Goal: Task Accomplishment & Management: Complete application form

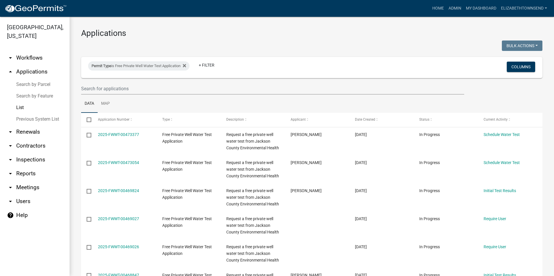
select select "3: 100"
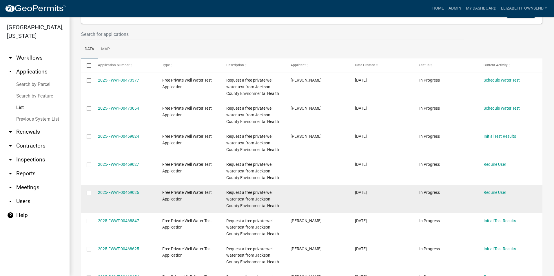
scroll to position [58, 0]
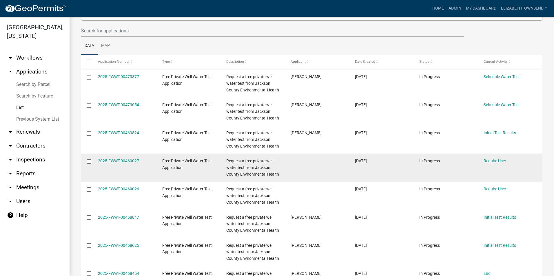
click at [88, 160] on input "checkbox" at bounding box center [89, 161] width 4 height 4
checkbox input "true"
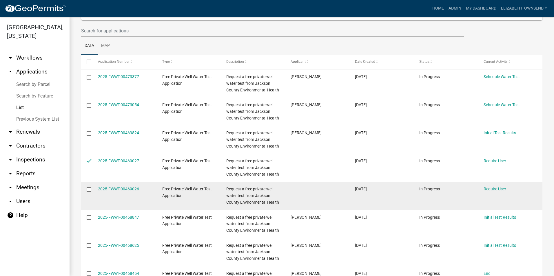
click at [87, 188] on input "checkbox" at bounding box center [89, 189] width 4 height 4
checkbox input "true"
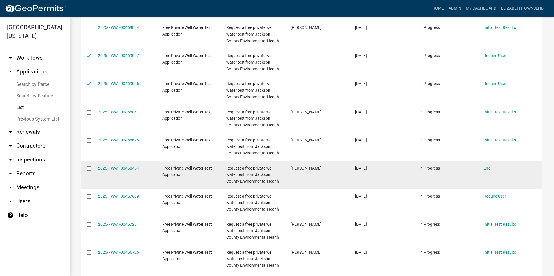
scroll to position [174, 0]
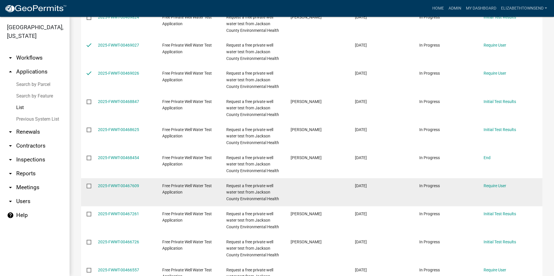
click at [88, 185] on input "checkbox" at bounding box center [89, 186] width 4 height 4
checkbox input "true"
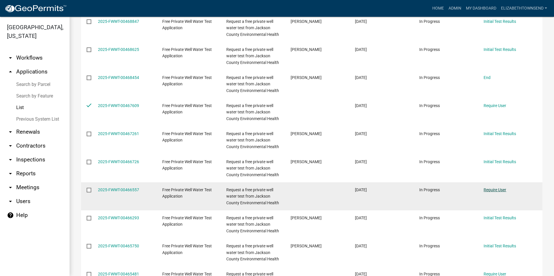
scroll to position [261, 0]
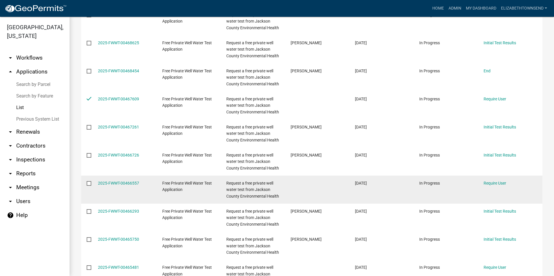
click at [88, 182] on input "checkbox" at bounding box center [89, 183] width 4 height 4
checkbox input "true"
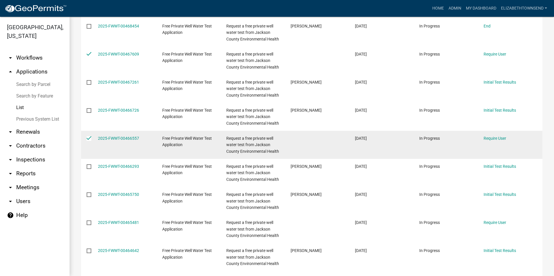
scroll to position [319, 0]
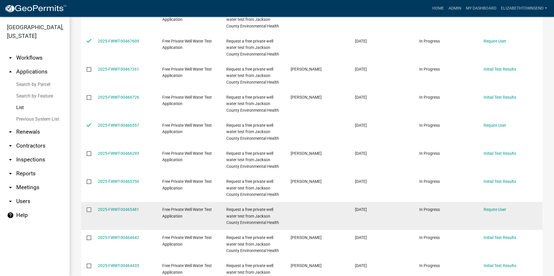
click at [87, 210] on input "checkbox" at bounding box center [89, 210] width 4 height 4
checkbox input "true"
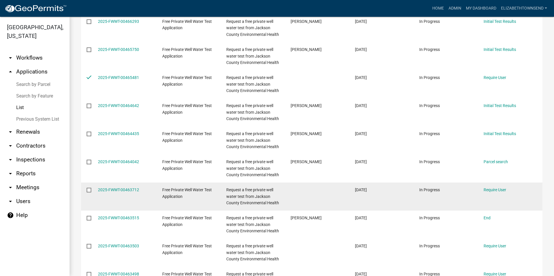
scroll to position [463, 0]
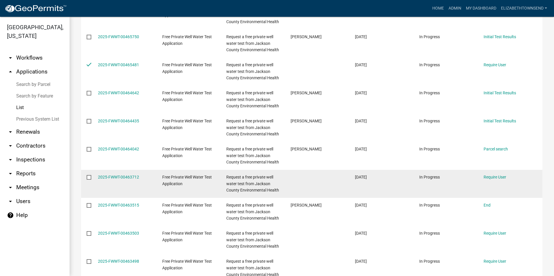
click at [87, 178] on input "checkbox" at bounding box center [89, 177] width 4 height 4
checkbox input "true"
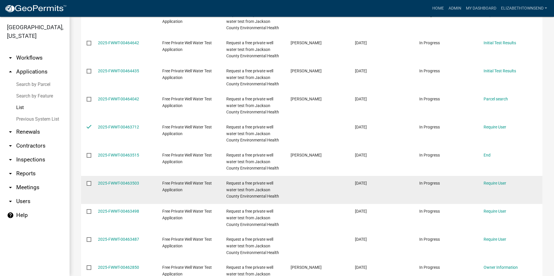
scroll to position [521, 0]
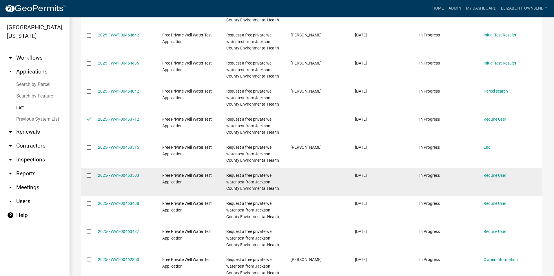
click at [87, 174] on input "checkbox" at bounding box center [89, 176] width 4 height 4
checkbox input "true"
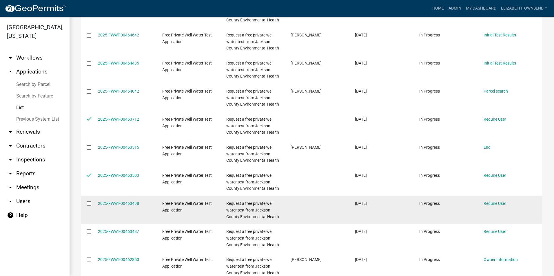
click at [87, 202] on input "checkbox" at bounding box center [89, 204] width 4 height 4
checkbox input "true"
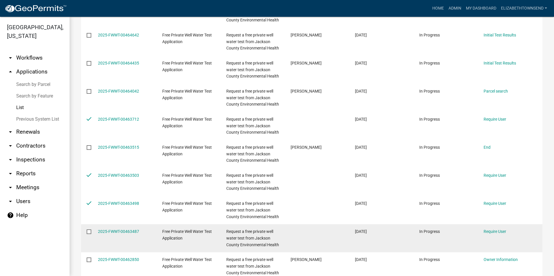
click at [88, 230] on input "checkbox" at bounding box center [89, 232] width 4 height 4
checkbox input "true"
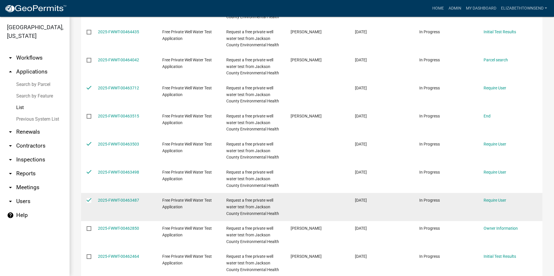
scroll to position [579, 0]
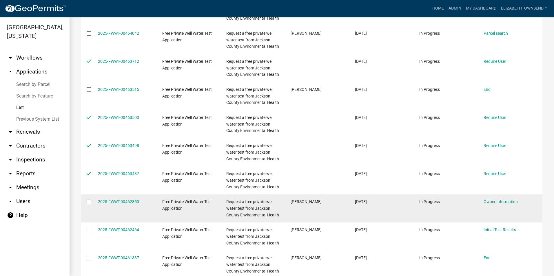
click at [87, 201] on input "checkbox" at bounding box center [89, 202] width 4 height 4
checkbox input "true"
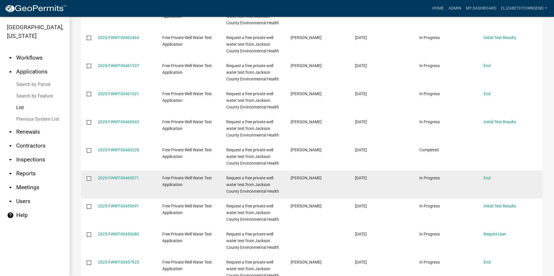
scroll to position [782, 0]
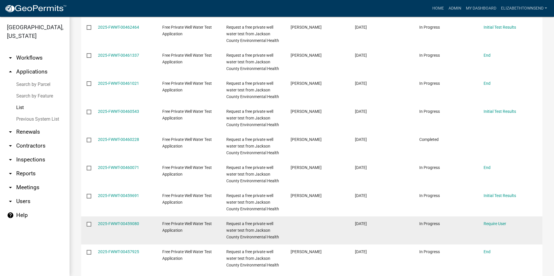
click at [90, 222] on input "checkbox" at bounding box center [89, 224] width 4 height 4
checkbox input "true"
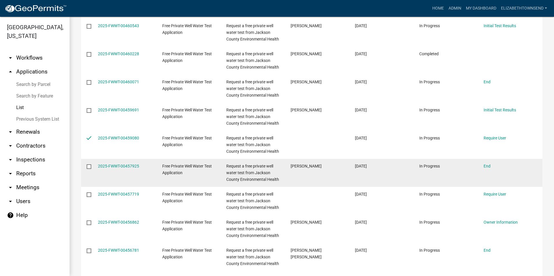
scroll to position [869, 0]
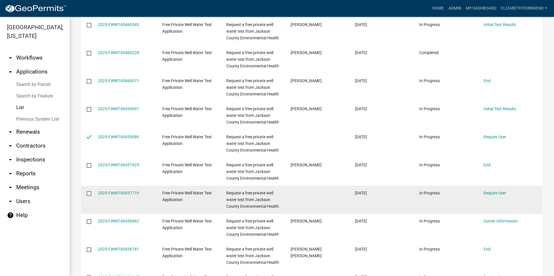
click at [87, 192] on input "checkbox" at bounding box center [89, 193] width 4 height 4
checkbox input "true"
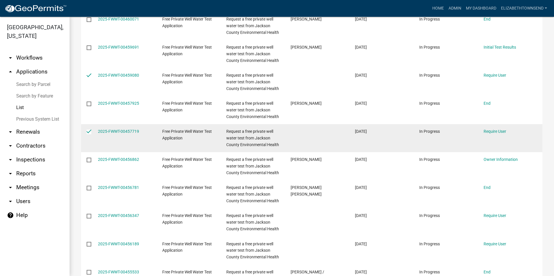
scroll to position [956, 0]
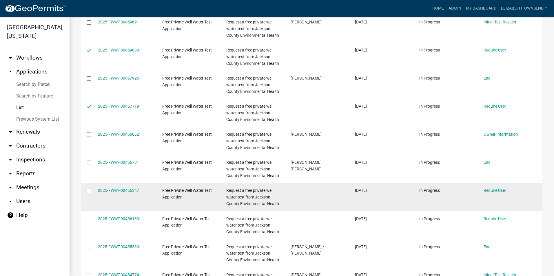
click at [90, 189] on input "checkbox" at bounding box center [89, 191] width 4 height 4
checkbox input "true"
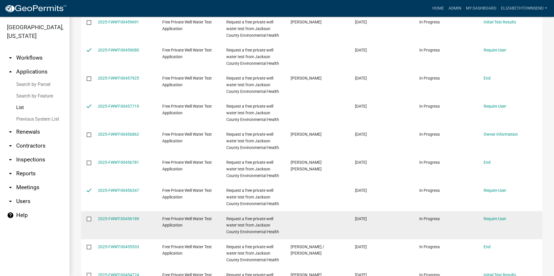
click at [87, 217] on input "checkbox" at bounding box center [89, 219] width 4 height 4
checkbox input "true"
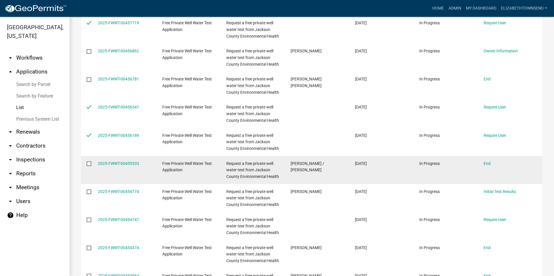
scroll to position [1043, 0]
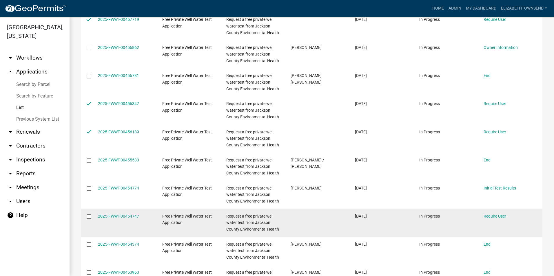
click at [90, 216] on input "checkbox" at bounding box center [89, 216] width 4 height 4
checkbox input "true"
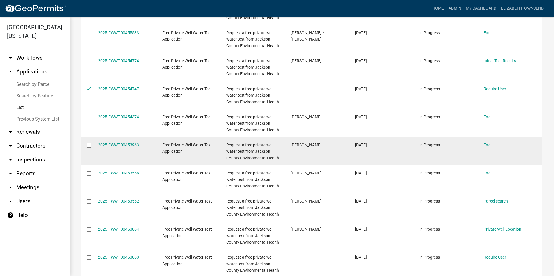
scroll to position [1188, 0]
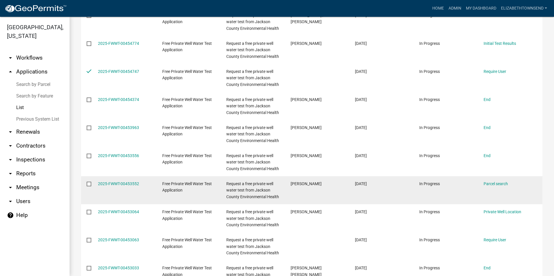
click at [90, 184] on input "checkbox" at bounding box center [89, 184] width 4 height 4
checkbox input "true"
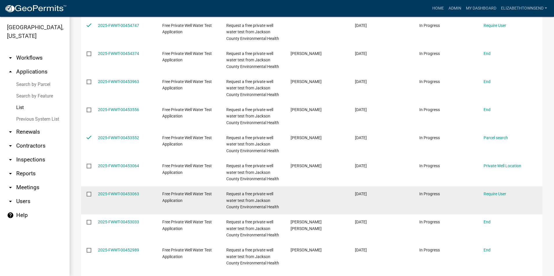
scroll to position [1246, 0]
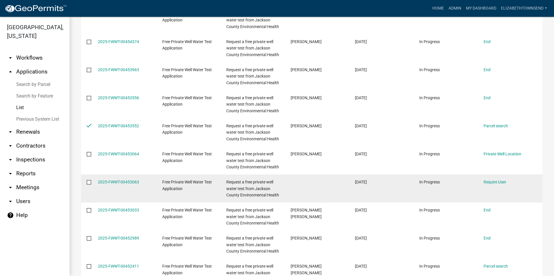
click at [89, 181] on input "checkbox" at bounding box center [89, 182] width 4 height 4
checkbox input "true"
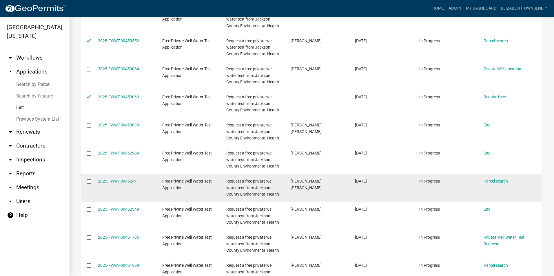
scroll to position [1333, 0]
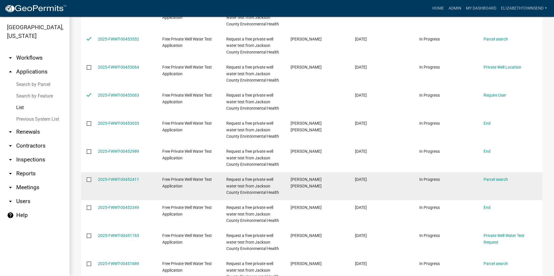
click at [90, 180] on input "checkbox" at bounding box center [89, 180] width 4 height 4
checkbox input "true"
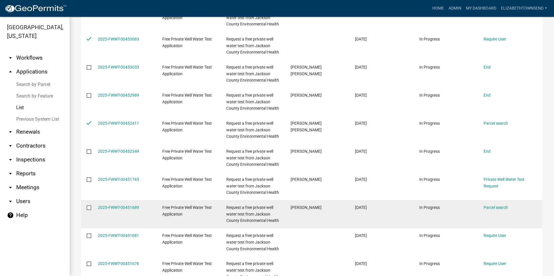
scroll to position [1390, 0]
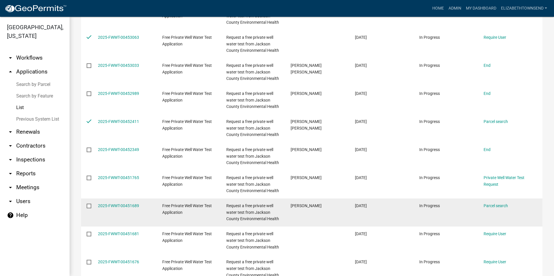
click at [89, 205] on input "checkbox" at bounding box center [89, 206] width 4 height 4
checkbox input "true"
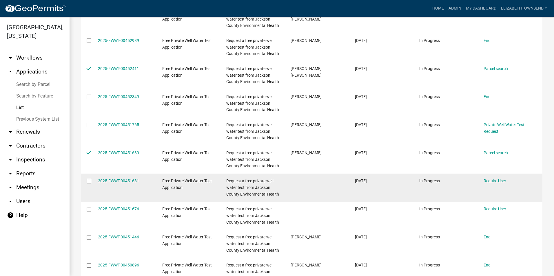
scroll to position [1448, 0]
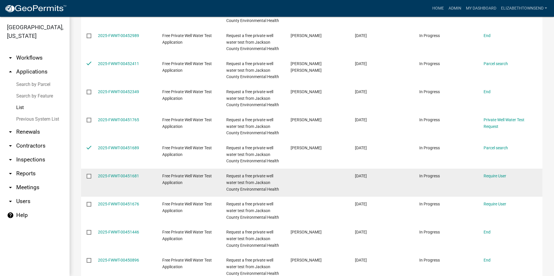
click at [90, 176] on input "checkbox" at bounding box center [89, 176] width 4 height 4
checkbox input "true"
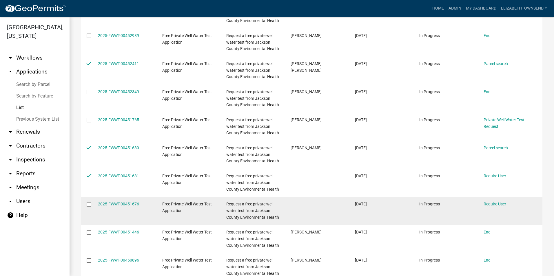
click at [89, 202] on input "checkbox" at bounding box center [89, 204] width 4 height 4
checkbox input "true"
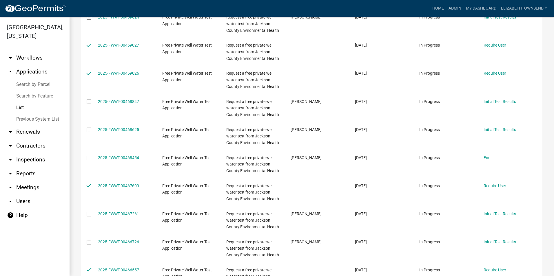
scroll to position [0, 0]
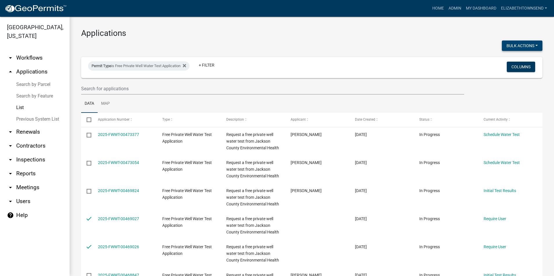
click at [521, 46] on button "Bulk Actions" at bounding box center [522, 46] width 41 height 10
click at [507, 59] on button "Void" at bounding box center [519, 61] width 46 height 14
checkbox input "false"
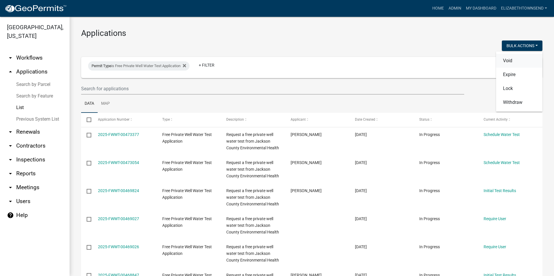
checkbox input "false"
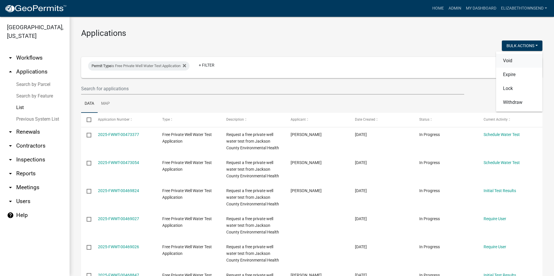
checkbox input "false"
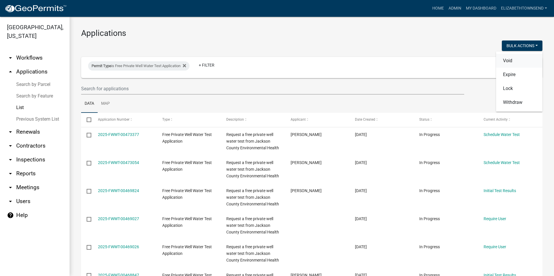
checkbox input "false"
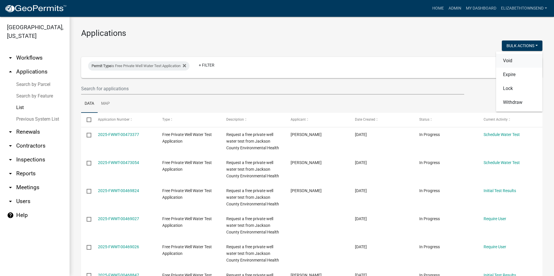
checkbox input "false"
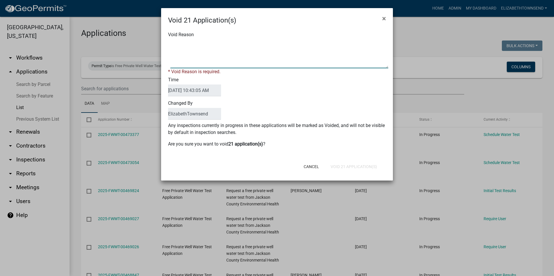
click at [238, 41] on textarea "Void Reason" at bounding box center [279, 53] width 218 height 29
type textarea "No longer active"
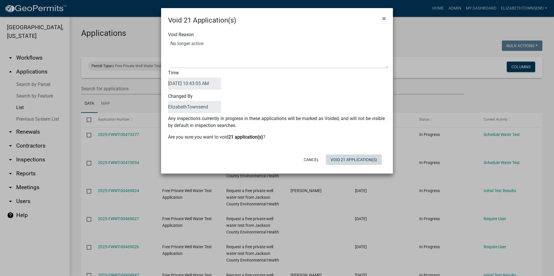
click at [340, 166] on div "Cancel Void 21 Application(s)" at bounding box center [314, 159] width 143 height 15
click at [340, 162] on button "Void 21 Application(s)" at bounding box center [354, 160] width 56 height 10
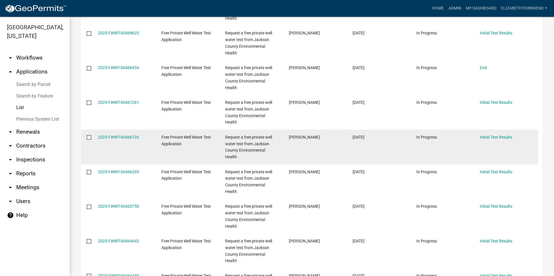
scroll to position [261, 0]
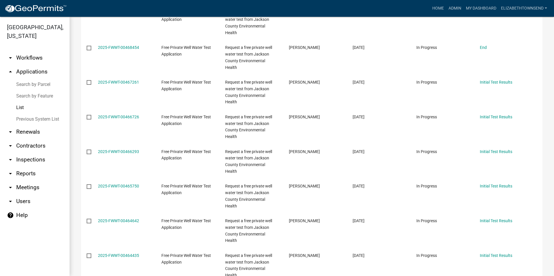
checkbox input "true"
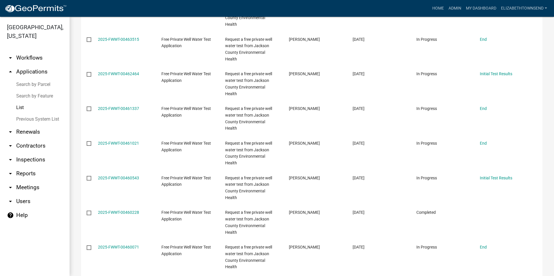
scroll to position [550, 0]
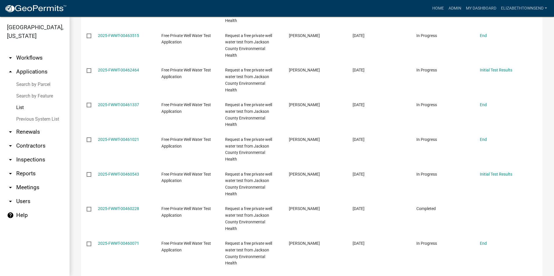
checkbox input "true"
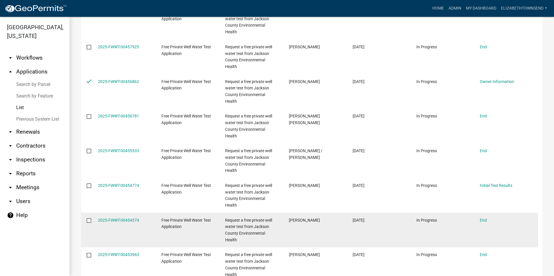
scroll to position [840, 0]
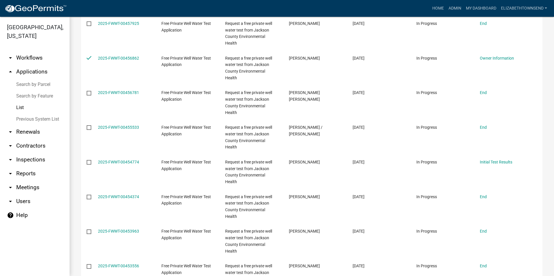
checkbox input "true"
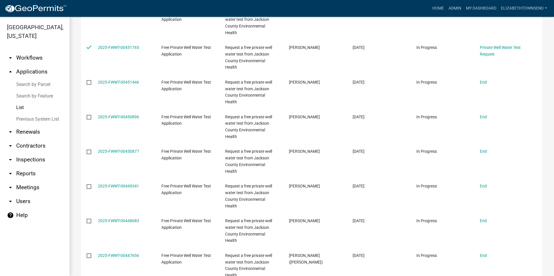
scroll to position [1246, 0]
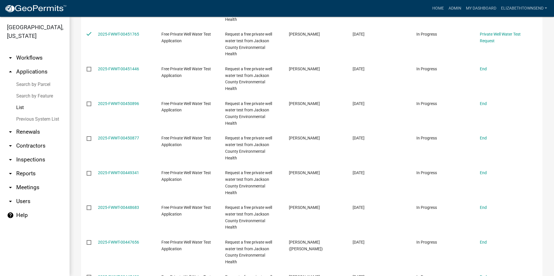
checkbox input "true"
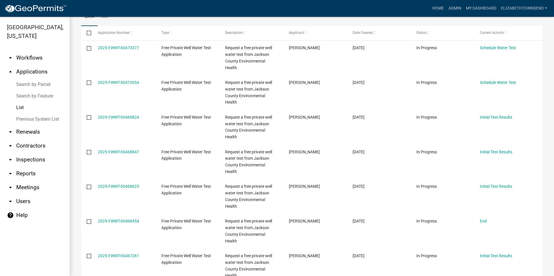
scroll to position [0, 0]
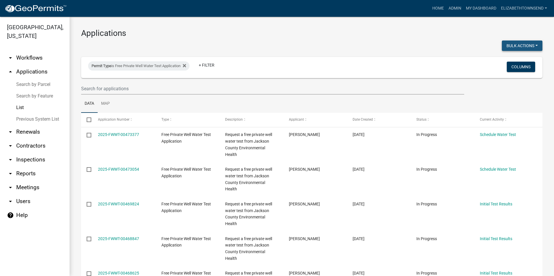
click at [515, 46] on button "Bulk Actions" at bounding box center [522, 46] width 41 height 10
click at [510, 63] on button "Void" at bounding box center [519, 61] width 46 height 14
checkbox input "false"
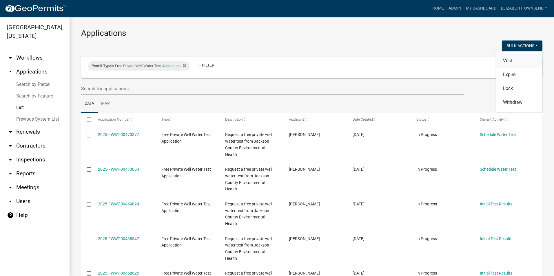
checkbox input "false"
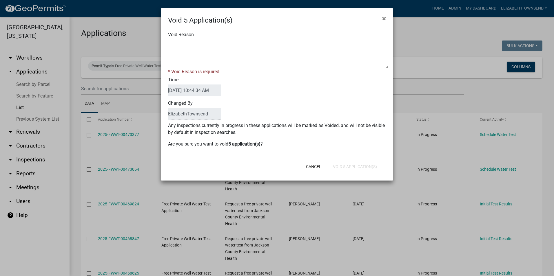
click at [242, 51] on textarea "Void Reason" at bounding box center [279, 53] width 218 height 29
type textarea "no longer active"
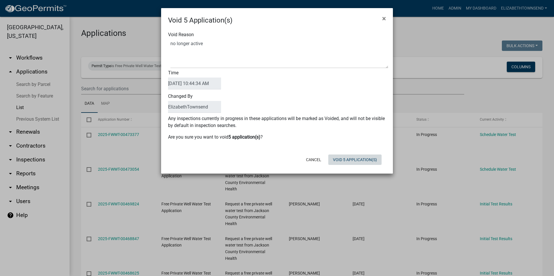
click at [370, 168] on form "Void 5 Application(s) × Void Reason Time [DATE] 10:44:34 AM Changed By Elizabet…" at bounding box center [277, 88] width 232 height 160
click at [354, 158] on button "Void 5 Application(s)" at bounding box center [354, 160] width 53 height 10
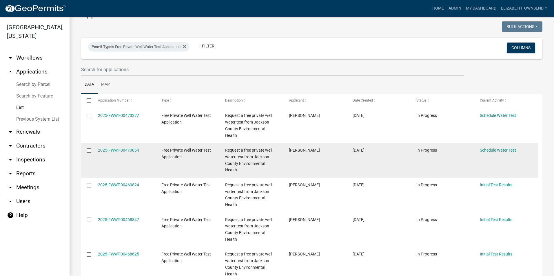
scroll to position [29, 0]
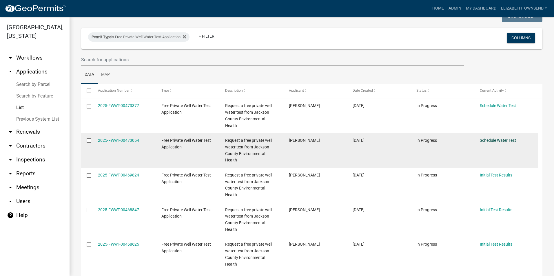
click at [489, 138] on link "Schedule Water Test" at bounding box center [498, 140] width 36 height 5
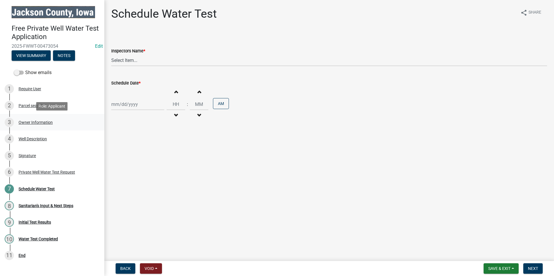
click at [34, 122] on div "Owner Information" at bounding box center [36, 123] width 34 height 4
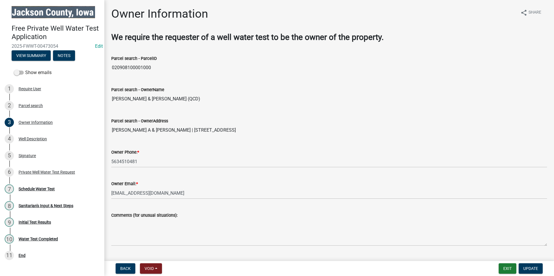
scroll to position [29, 0]
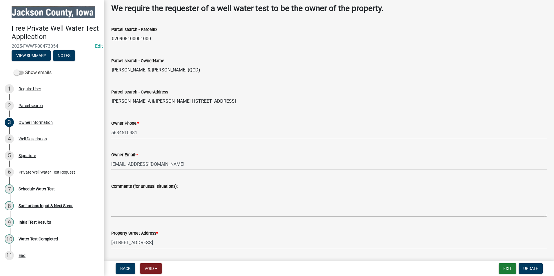
drag, startPoint x: 247, startPoint y: 101, endPoint x: 168, endPoint y: 100, distance: 78.8
click at [168, 100] on input "[PERSON_NAME] A & [PERSON_NAME] | [STREET_ADDRESS]" at bounding box center [329, 102] width 436 height 12
drag, startPoint x: 168, startPoint y: 100, endPoint x: 174, endPoint y: 101, distance: 5.9
click at [48, 189] on div "Schedule Water Test" at bounding box center [37, 189] width 36 height 4
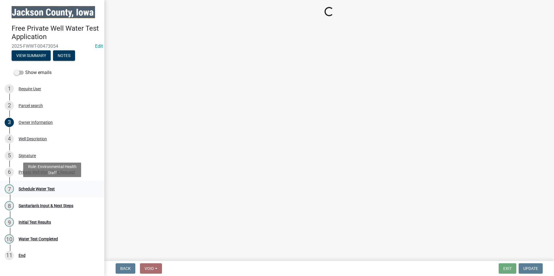
scroll to position [0, 0]
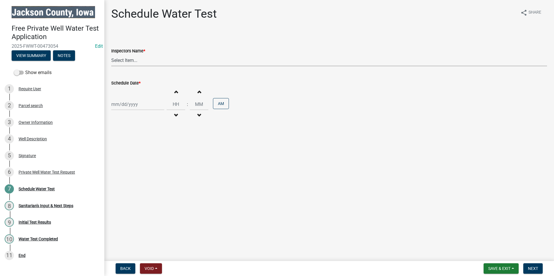
click at [127, 56] on select "Select Item... BeccaPflu ([PERSON_NAME]) ElizabethTownsend ([PERSON_NAME])" at bounding box center [329, 60] width 436 height 12
select select "a3873a1b-6e26-41c8-b1e9-189df5d0ae8c"
click at [111, 54] on select "Select Item... BeccaPflu ([PERSON_NAME]) ElizabethTownsend ([PERSON_NAME])" at bounding box center [329, 60] width 436 height 12
select select "9"
select select "2025"
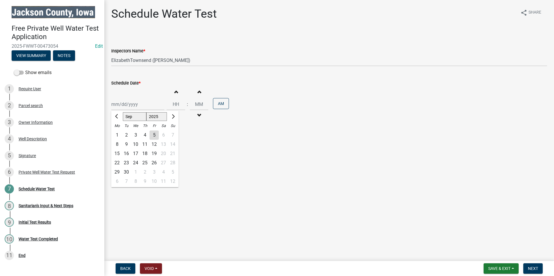
click at [129, 109] on div "[PERSON_NAME] Feb Mar Apr [PERSON_NAME][DATE] Oct Nov [DATE] 1526 1527 1528 152…" at bounding box center [137, 104] width 53 height 12
click at [137, 146] on div "10" at bounding box center [135, 144] width 9 height 9
type input "[DATE]"
click at [176, 93] on button "Increment hours" at bounding box center [176, 92] width 12 height 10
type input "01"
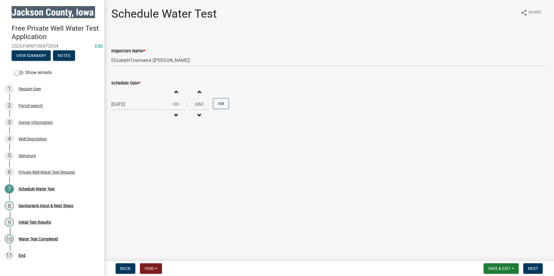
type input "00"
click at [218, 106] on button "AM" at bounding box center [221, 103] width 16 height 11
click at [534, 268] on span "Next" at bounding box center [533, 269] width 10 height 5
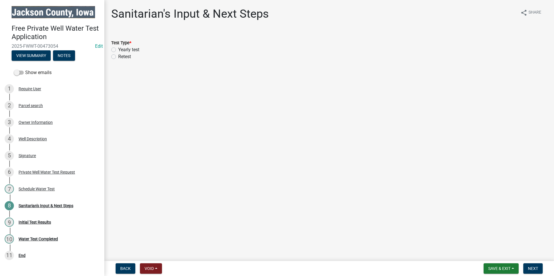
drag, startPoint x: 113, startPoint y: 50, endPoint x: 130, endPoint y: 71, distance: 27.6
click at [118, 49] on label "Yearly test" at bounding box center [128, 49] width 21 height 7
click at [118, 49] on input "Yearly test" at bounding box center [120, 48] width 4 height 4
radio input "true"
click at [527, 268] on button "Next" at bounding box center [532, 269] width 19 height 10
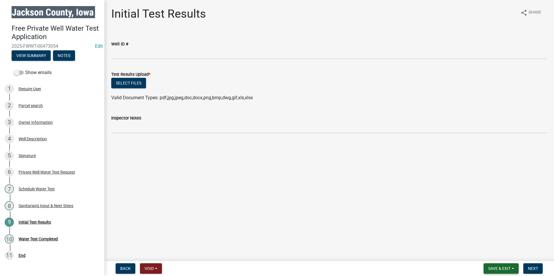
click at [500, 271] on span "Save & Exit" at bounding box center [499, 269] width 22 height 5
click at [493, 256] on button "Save & Exit" at bounding box center [495, 254] width 46 height 14
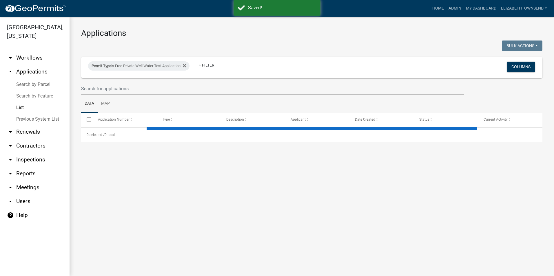
select select "3: 100"
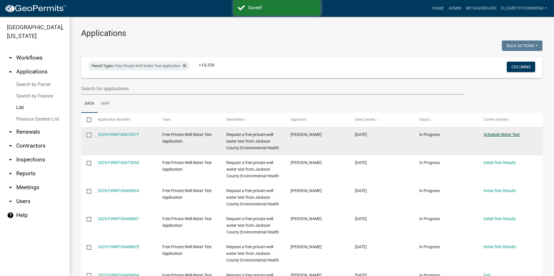
click at [500, 135] on link "Schedule Water Test" at bounding box center [501, 134] width 36 height 5
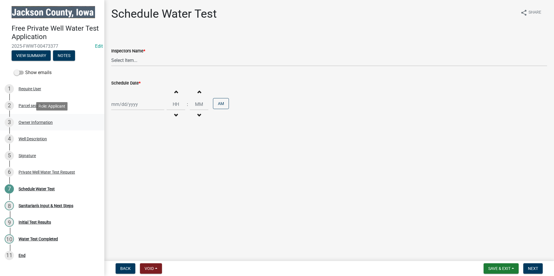
click at [33, 122] on div "Owner Information" at bounding box center [36, 123] width 34 height 4
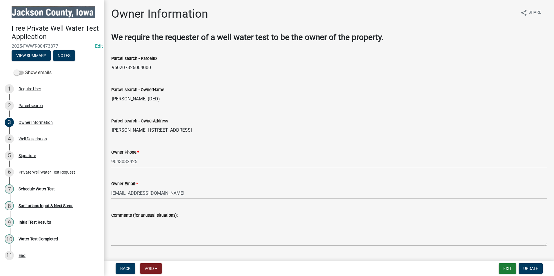
drag, startPoint x: 243, startPoint y: 131, endPoint x: 152, endPoint y: 127, distance: 90.7
click at [152, 127] on input "[PERSON_NAME] | [STREET_ADDRESS]" at bounding box center [329, 131] width 436 height 12
drag, startPoint x: 152, startPoint y: 127, endPoint x: 158, endPoint y: 128, distance: 6.1
click at [45, 191] on div "Schedule Water Test" at bounding box center [37, 189] width 36 height 4
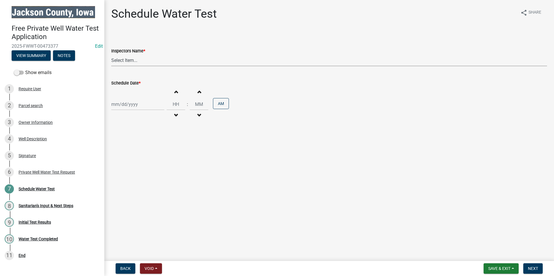
drag, startPoint x: 143, startPoint y: 61, endPoint x: 140, endPoint y: 66, distance: 5.7
click at [143, 61] on select "Select Item... BeccaPflu ([PERSON_NAME]) ElizabethTownsend ([PERSON_NAME])" at bounding box center [329, 60] width 436 height 12
select select "a3873a1b-6e26-41c8-b1e9-189df5d0ae8c"
click at [111, 54] on select "Select Item... BeccaPflu ([PERSON_NAME]) ElizabethTownsend ([PERSON_NAME])" at bounding box center [329, 60] width 436 height 12
click at [123, 107] on div at bounding box center [137, 104] width 53 height 12
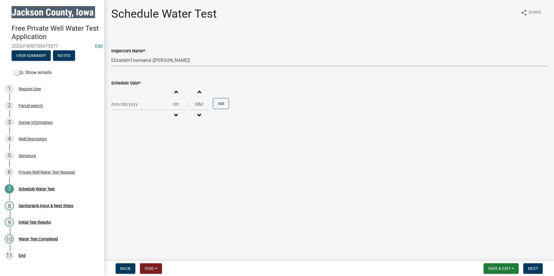
select select "9"
select select "2025"
click at [137, 144] on div "10" at bounding box center [135, 144] width 9 height 9
type input "[DATE]"
click at [182, 103] on input "Hours" at bounding box center [176, 104] width 19 height 12
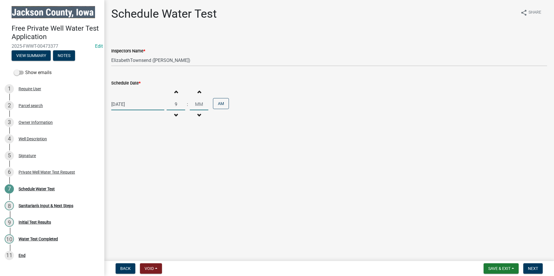
type input "09"
type input "00"
click at [199, 106] on input "00" at bounding box center [199, 104] width 19 height 12
click at [536, 270] on span "Next" at bounding box center [533, 269] width 10 height 5
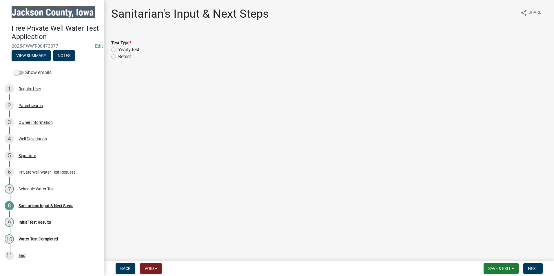
click at [118, 48] on label "Yearly test" at bounding box center [128, 49] width 21 height 7
click at [118, 48] on input "Yearly test" at bounding box center [120, 48] width 4 height 4
radio input "true"
click at [533, 268] on span "Next" at bounding box center [533, 269] width 10 height 5
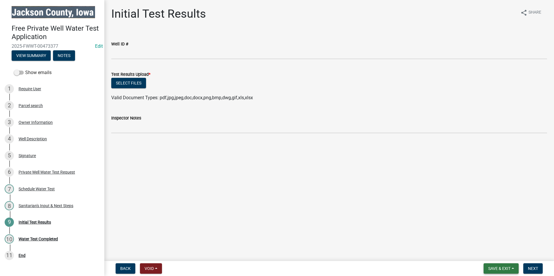
click at [499, 270] on span "Save & Exit" at bounding box center [499, 269] width 22 height 5
click at [494, 253] on button "Save & Exit" at bounding box center [495, 254] width 46 height 14
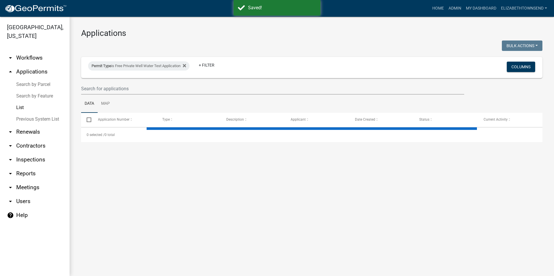
select select "3: 100"
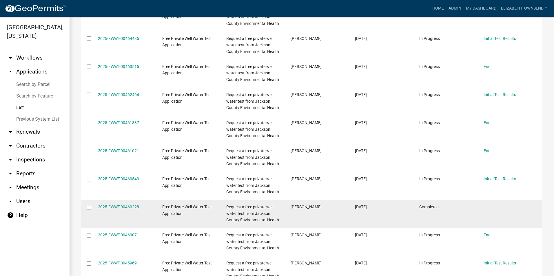
scroll to position [435, 0]
